Goal: Information Seeking & Learning: Learn about a topic

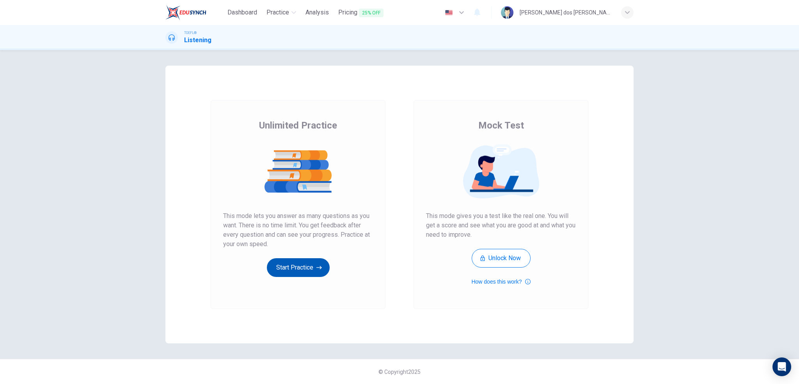
click at [302, 274] on button "Start Practice" at bounding box center [298, 267] width 63 height 19
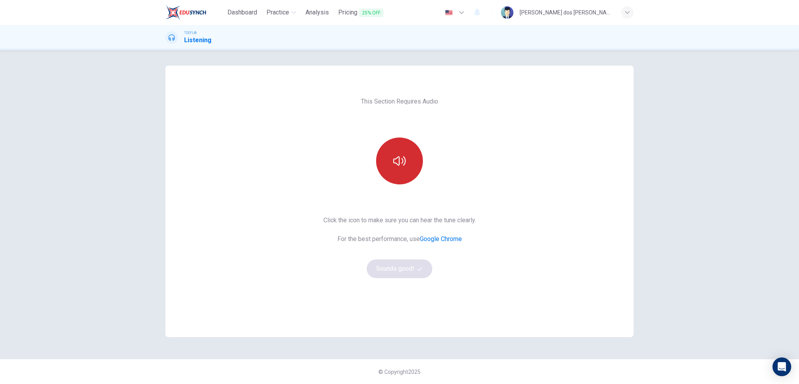
click at [421, 158] on button "button" at bounding box center [399, 160] width 47 height 47
click at [396, 271] on button "Sounds good!" at bounding box center [400, 268] width 66 height 19
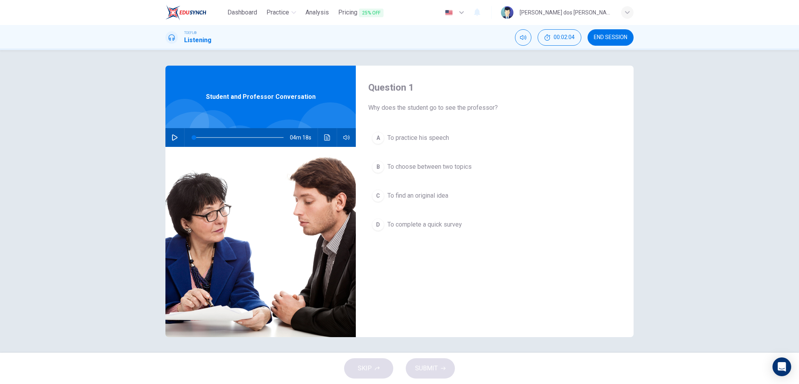
click at [177, 138] on icon "button" at bounding box center [175, 137] width 6 height 6
type input "0"
click at [373, 168] on div "B" at bounding box center [378, 166] width 12 height 12
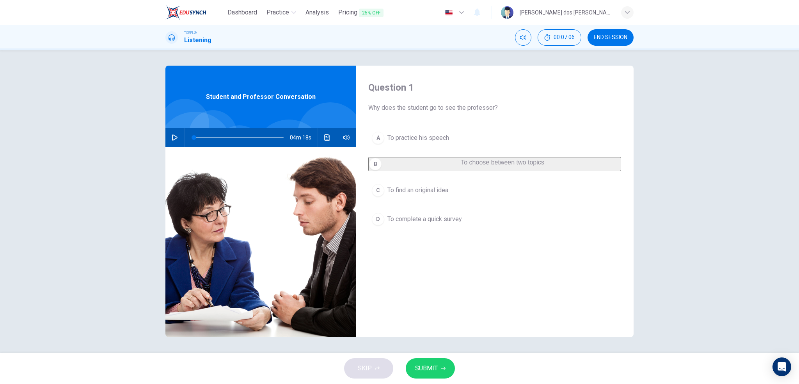
click at [418, 367] on span "SUBMIT" at bounding box center [426, 368] width 23 height 11
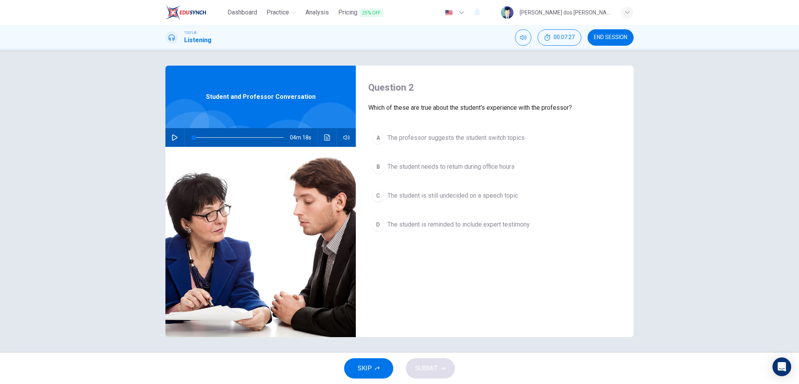
click at [380, 196] on div "C" at bounding box center [378, 195] width 12 height 12
click at [382, 198] on div "C" at bounding box center [375, 193] width 12 height 12
click at [385, 195] on button "C The student is still undecided on a speech topic" at bounding box center [494, 196] width 253 height 20
click at [389, 222] on span "The student is reminded to include expert testimony" at bounding box center [458, 218] width 142 height 9
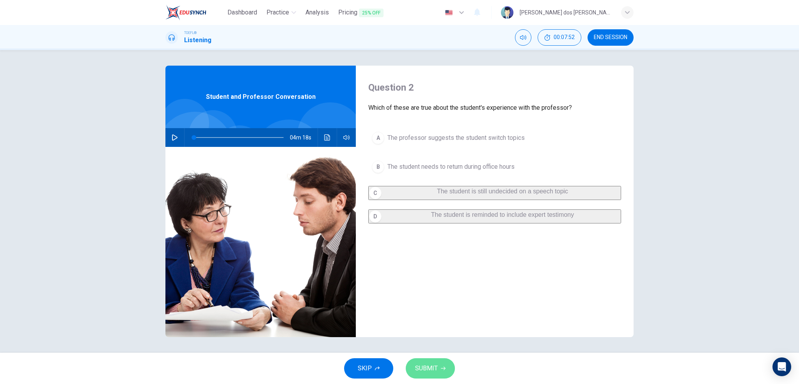
click at [430, 366] on span "SUBMIT" at bounding box center [426, 368] width 23 height 11
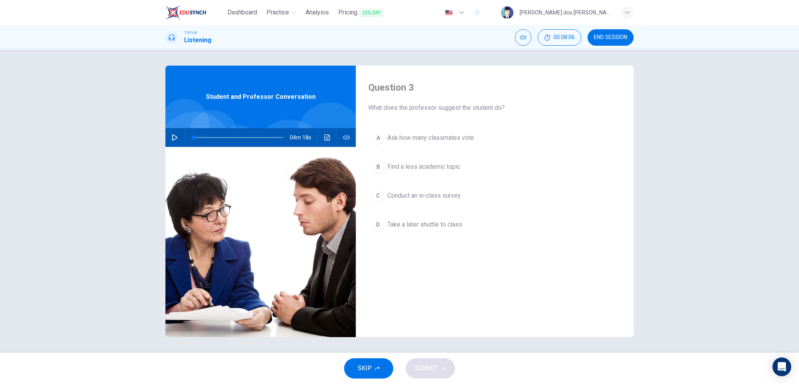
click at [418, 194] on span "Conduct an in-class survey" at bounding box center [423, 195] width 73 height 9
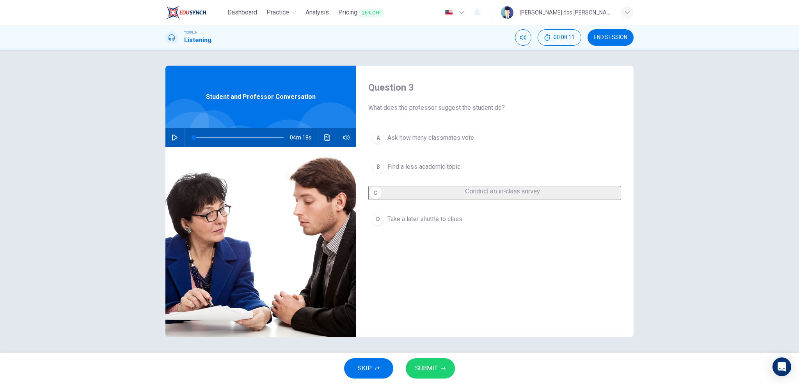
click at [423, 372] on span "SUBMIT" at bounding box center [426, 368] width 23 height 11
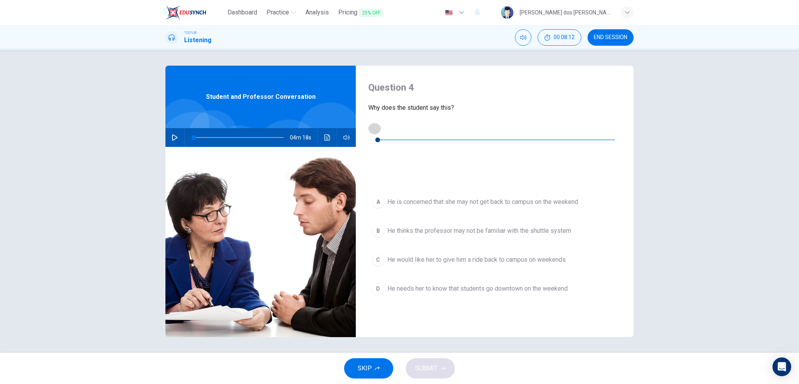
click at [381, 132] on button "button" at bounding box center [374, 128] width 12 height 12
type input "0"
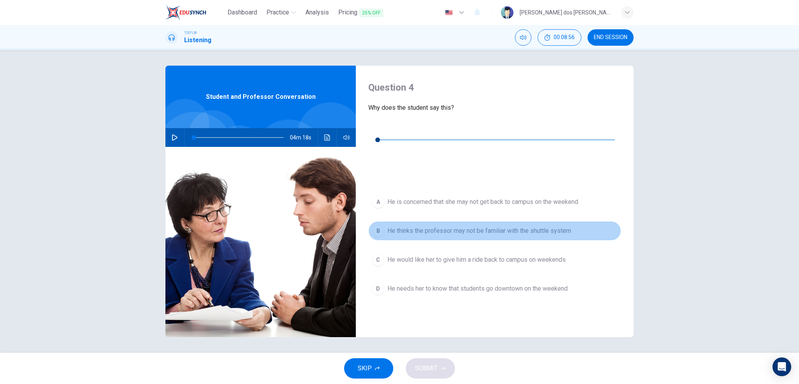
click at [504, 221] on button "B He thinks the professor may not be familiar with the shuttle system" at bounding box center [494, 231] width 253 height 20
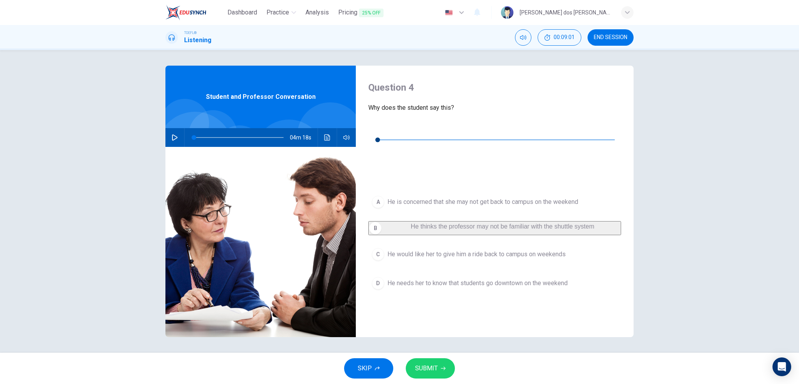
click at [436, 374] on button "SUBMIT" at bounding box center [430, 368] width 49 height 20
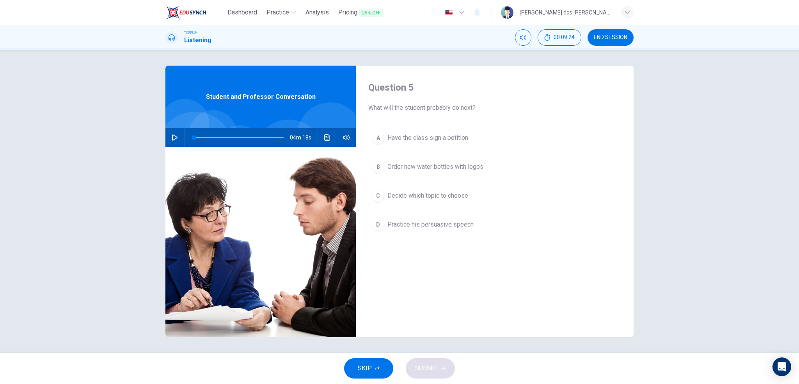
click at [446, 198] on span "Decide which topic to choose" at bounding box center [427, 195] width 81 height 9
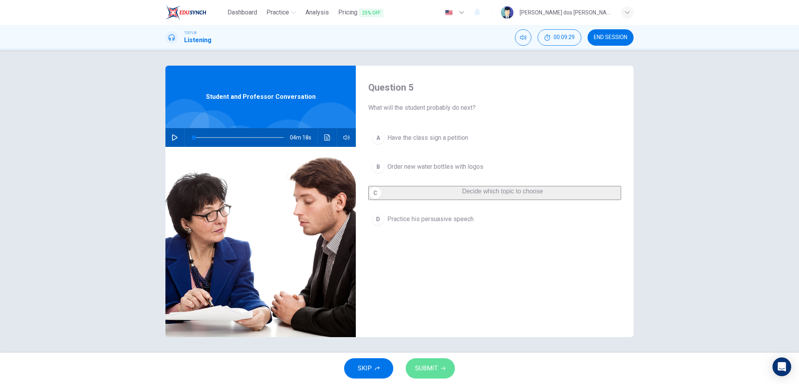
click at [420, 361] on button "SUBMIT" at bounding box center [430, 368] width 49 height 20
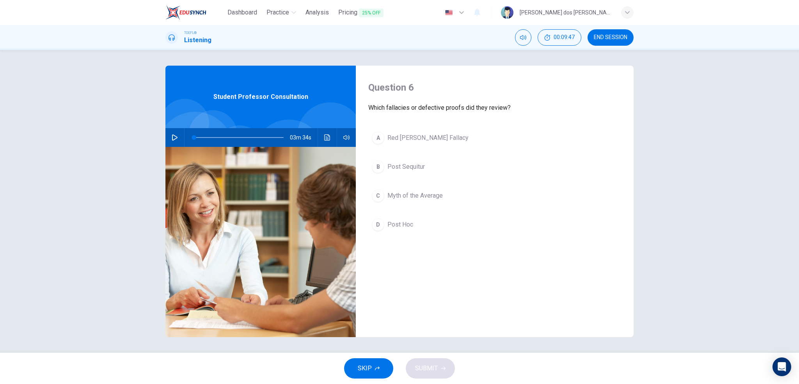
click at [178, 138] on button "button" at bounding box center [175, 137] width 12 height 19
type input "0"
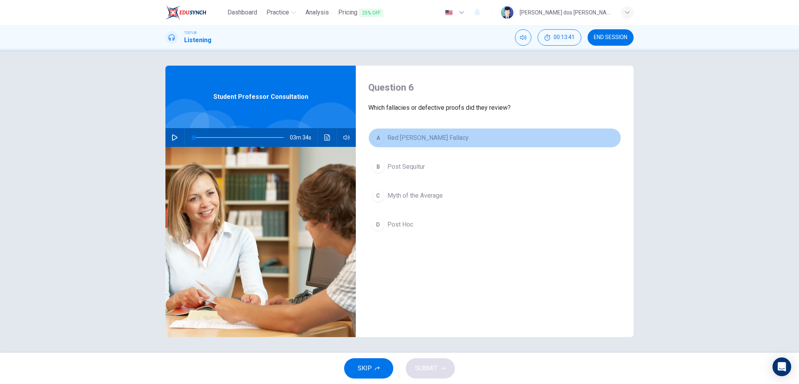
click at [378, 139] on div "A" at bounding box center [378, 138] width 12 height 12
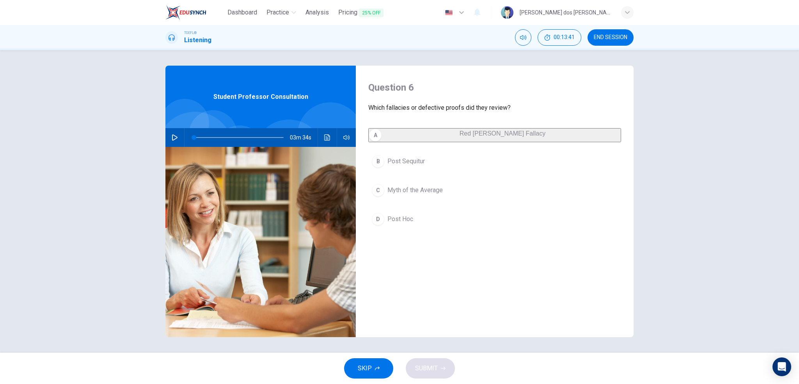
click at [379, 166] on div "B" at bounding box center [378, 161] width 12 height 12
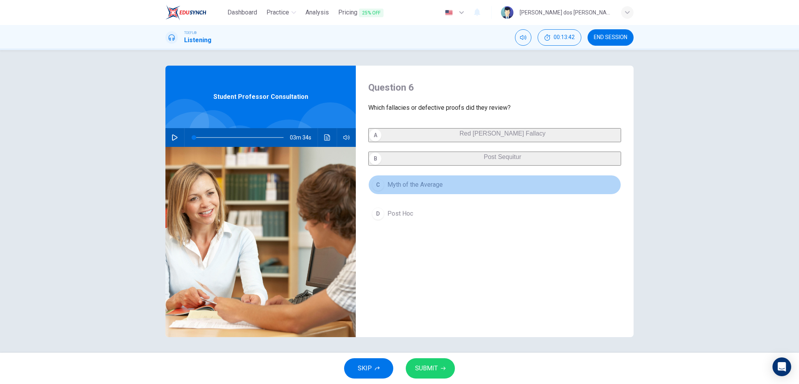
click at [379, 191] on div "C" at bounding box center [378, 184] width 12 height 12
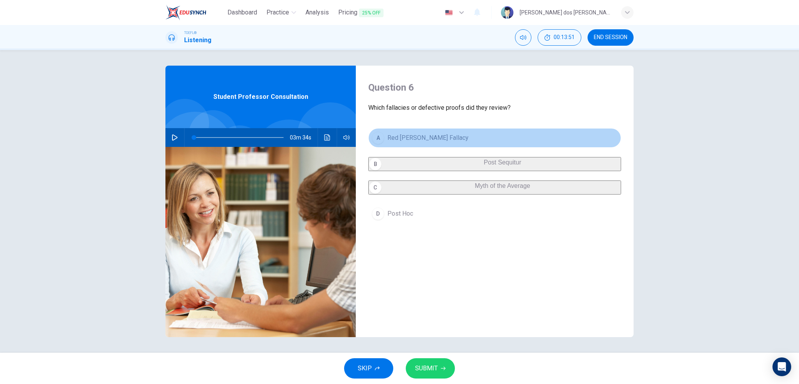
click at [381, 139] on div "A" at bounding box center [378, 138] width 12 height 12
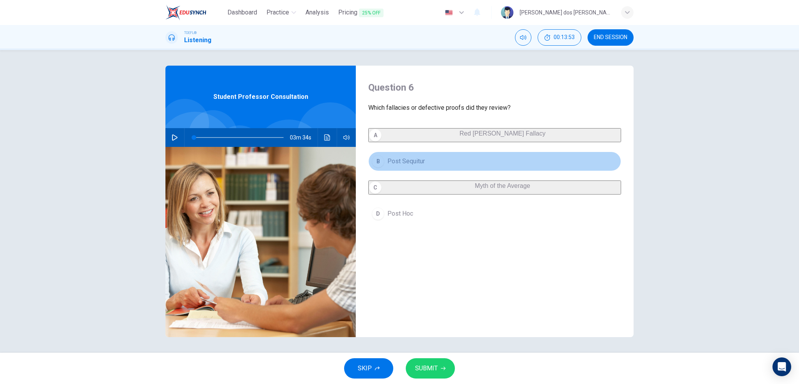
click at [378, 166] on div "B" at bounding box center [378, 161] width 12 height 12
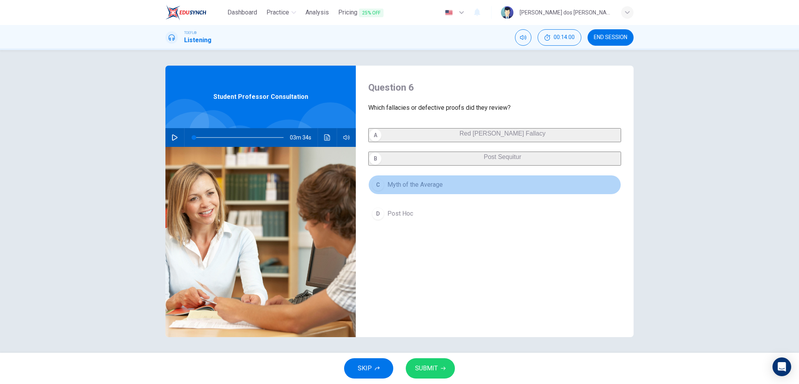
click at [380, 191] on div "C" at bounding box center [378, 184] width 12 height 12
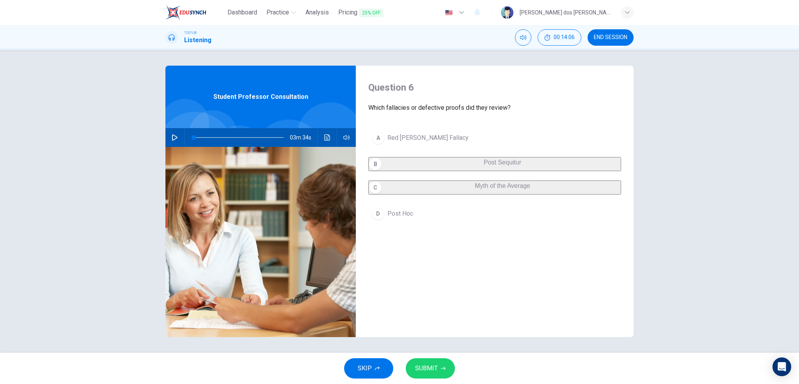
click at [375, 141] on div "A" at bounding box center [378, 138] width 12 height 12
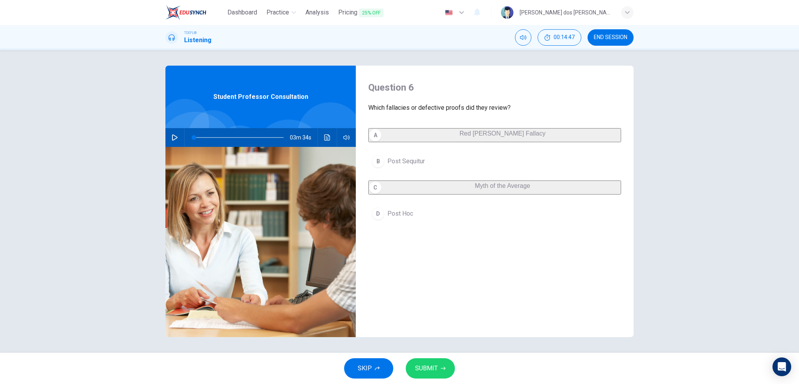
click at [423, 369] on span "SUBMIT" at bounding box center [426, 368] width 23 height 11
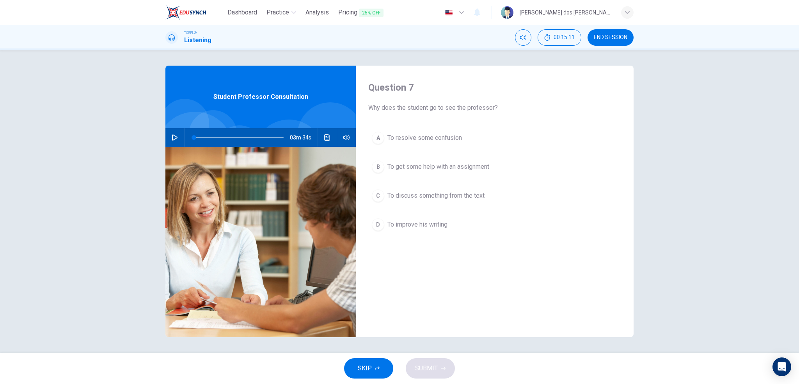
click at [376, 138] on div "A" at bounding box center [378, 138] width 12 height 12
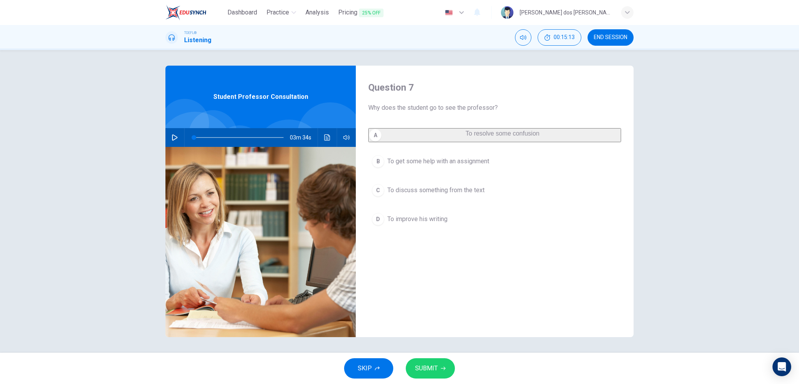
click at [439, 371] on button "SUBMIT" at bounding box center [430, 368] width 49 height 20
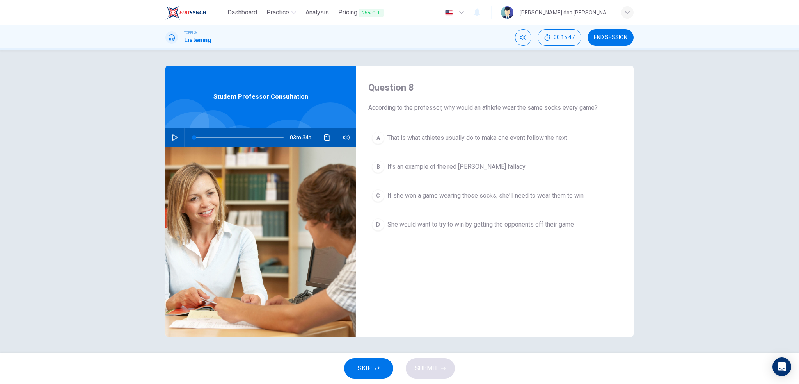
click at [487, 140] on span "That is what athletes usually do to make one event follow the next" at bounding box center [477, 137] width 180 height 9
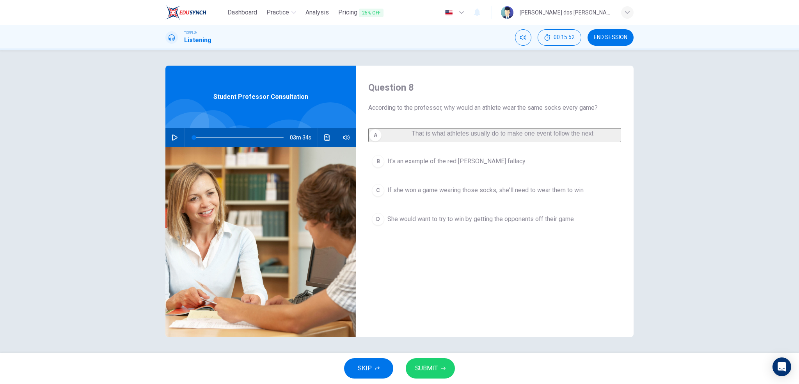
click at [441, 360] on button "SUBMIT" at bounding box center [430, 368] width 49 height 20
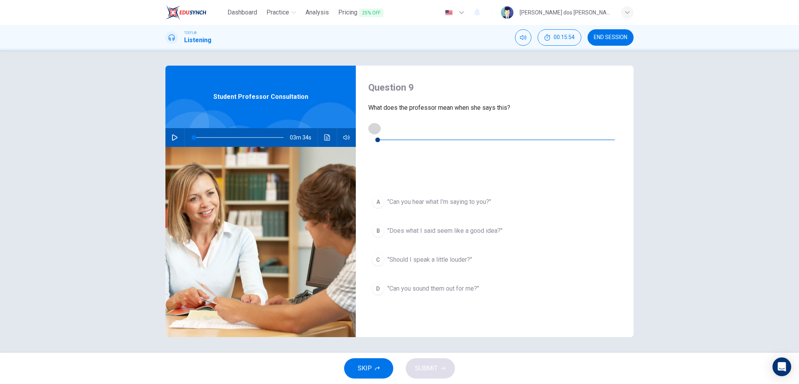
click at [375, 126] on icon "button" at bounding box center [374, 128] width 6 height 6
type input "0"
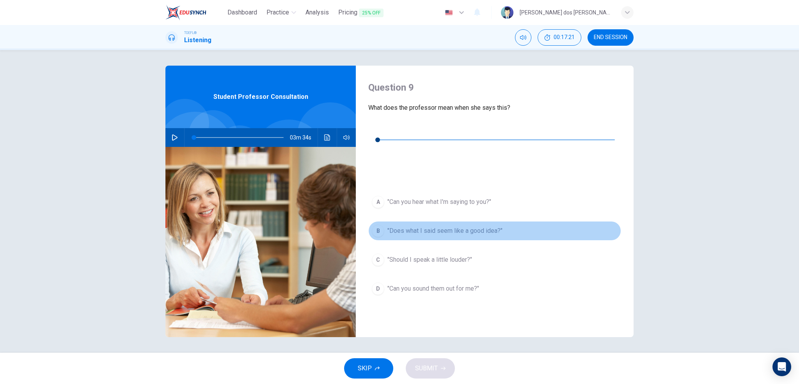
click at [381, 224] on div "B" at bounding box center [378, 230] width 12 height 12
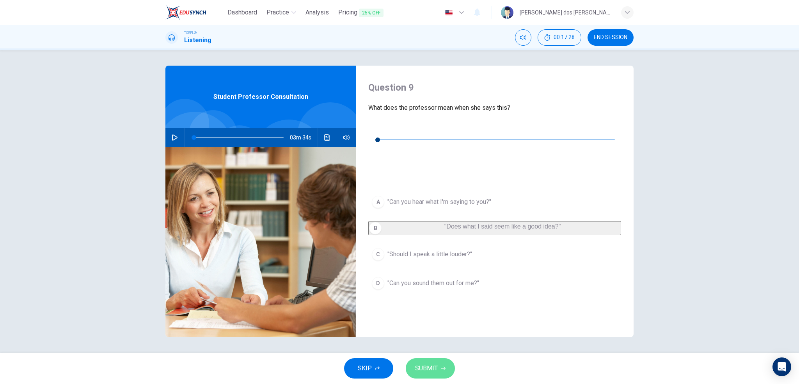
click at [432, 368] on span "SUBMIT" at bounding box center [426, 368] width 23 height 11
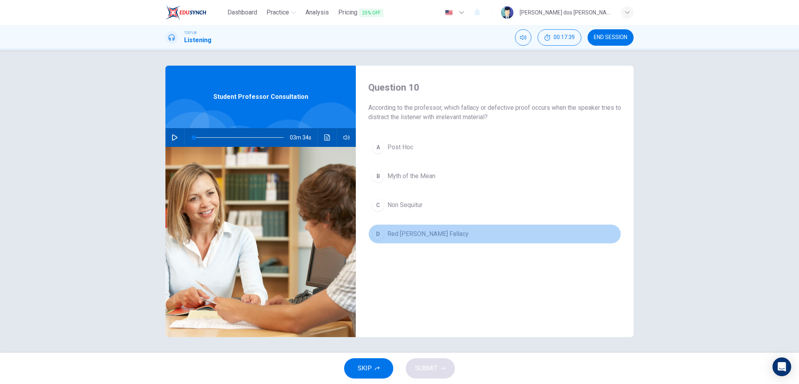
click at [378, 237] on div "D" at bounding box center [378, 233] width 12 height 12
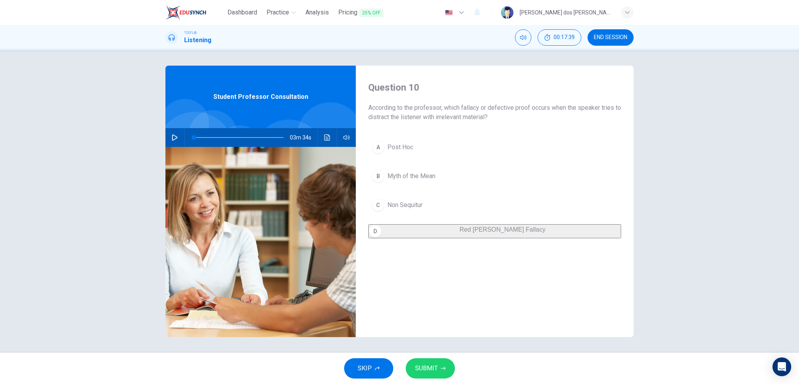
click at [413, 370] on button "SUBMIT" at bounding box center [430, 368] width 49 height 20
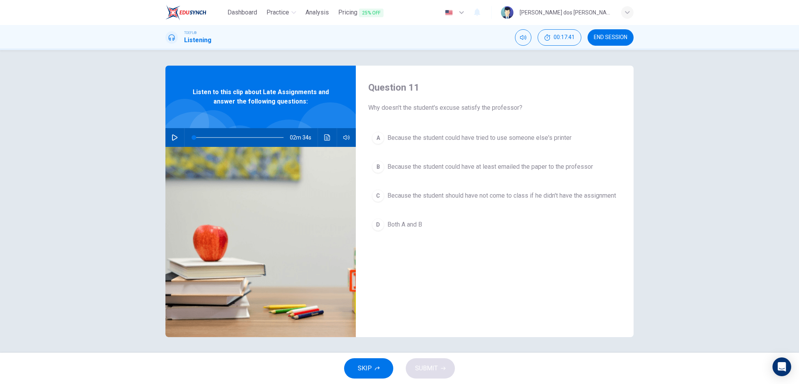
click at [612, 40] on span "END SESSION" at bounding box center [611, 37] width 34 height 6
